Goal: Book appointment/travel/reservation

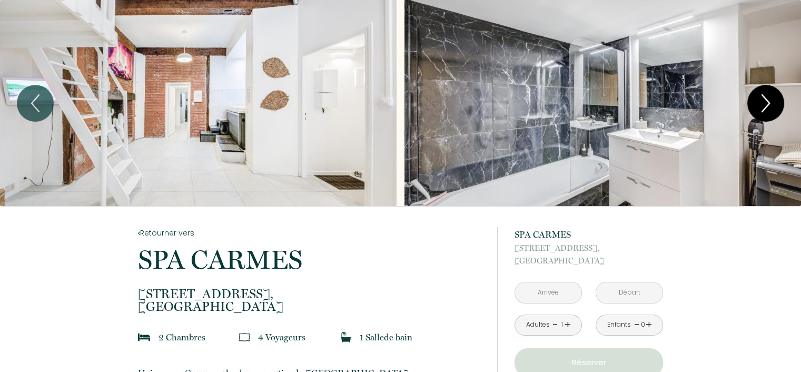
click at [762, 104] on icon "Next" at bounding box center [765, 103] width 22 height 32
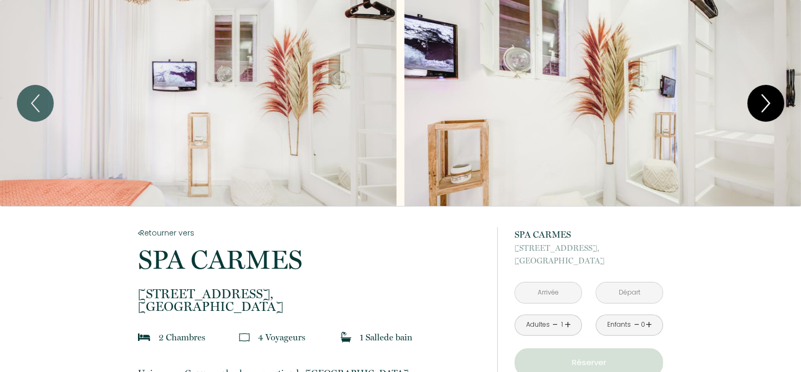
click at [762, 104] on icon "Next" at bounding box center [765, 103] width 22 height 32
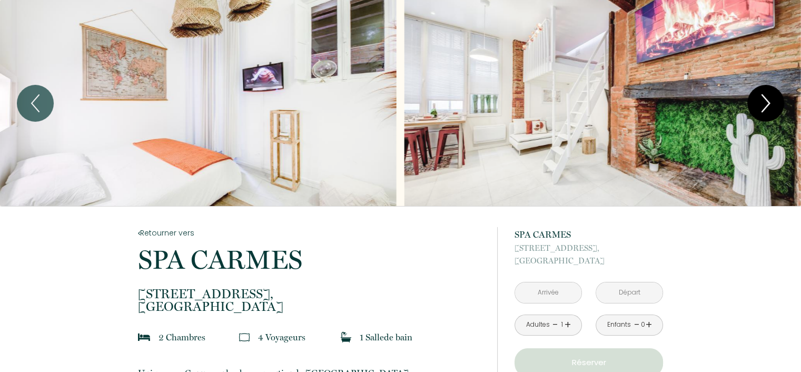
click at [762, 104] on icon "Next" at bounding box center [765, 103] width 22 height 32
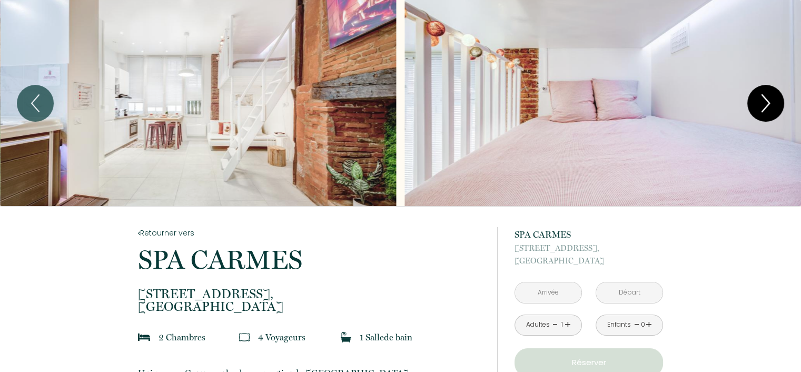
click at [762, 104] on icon "Next" at bounding box center [765, 103] width 22 height 32
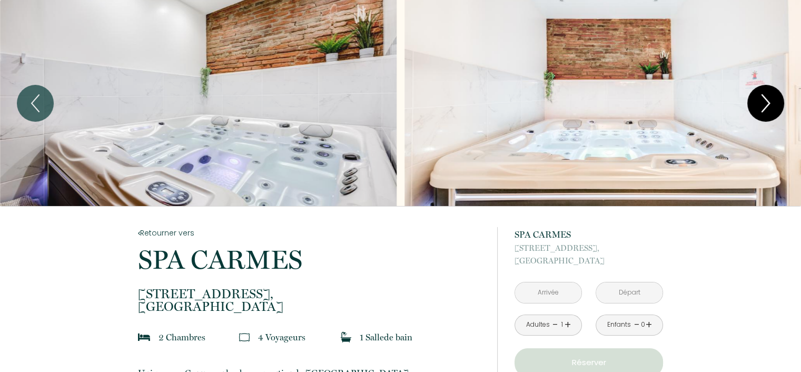
click at [762, 104] on icon "Next" at bounding box center [765, 103] width 22 height 32
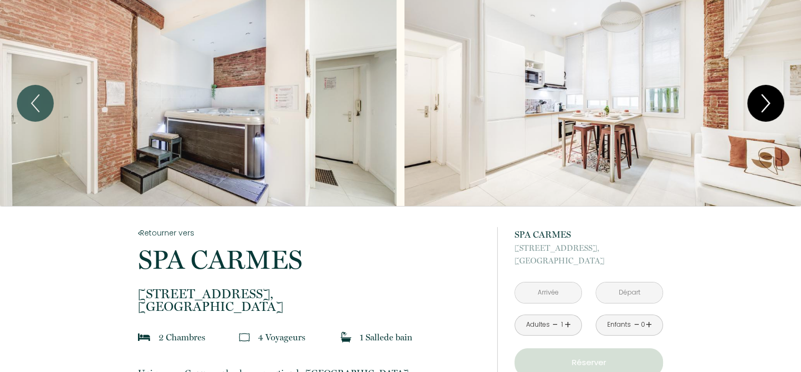
click at [762, 104] on icon "Next" at bounding box center [765, 103] width 22 height 32
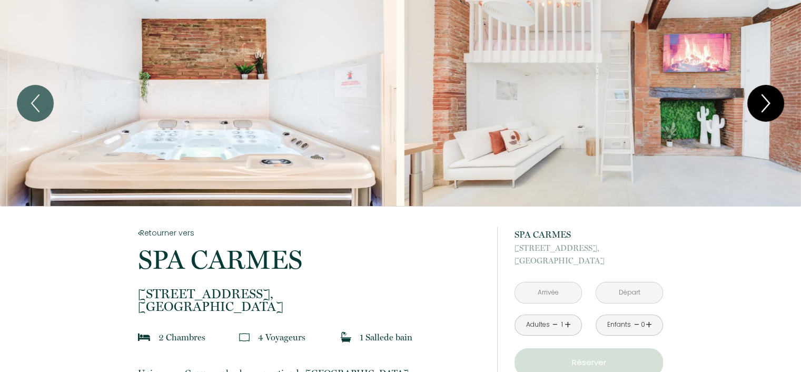
click at [762, 104] on icon "Next" at bounding box center [765, 103] width 22 height 32
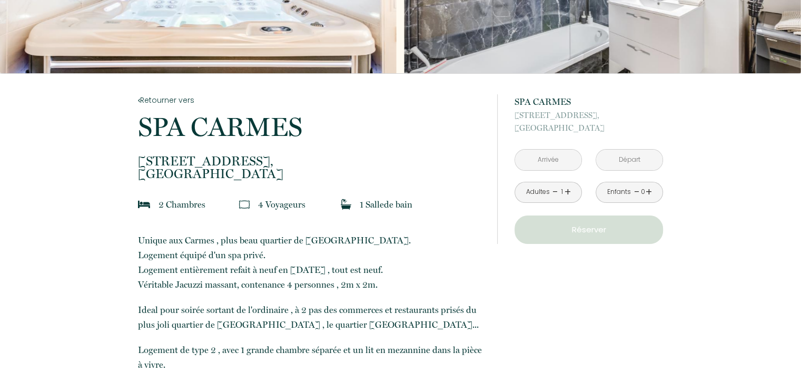
scroll to position [158, 0]
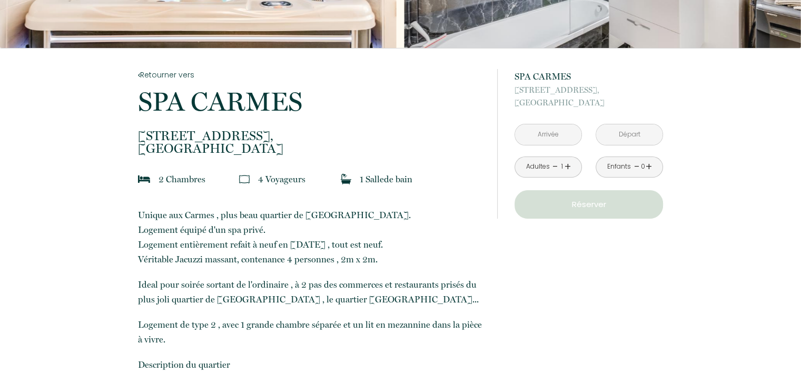
click at [550, 134] on input "text" at bounding box center [548, 134] width 66 height 21
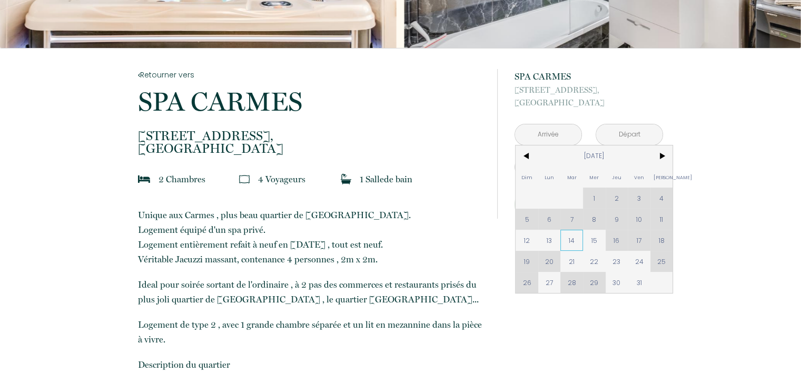
click at [574, 243] on span "14" at bounding box center [571, 239] width 23 height 21
type input "[DATE]"
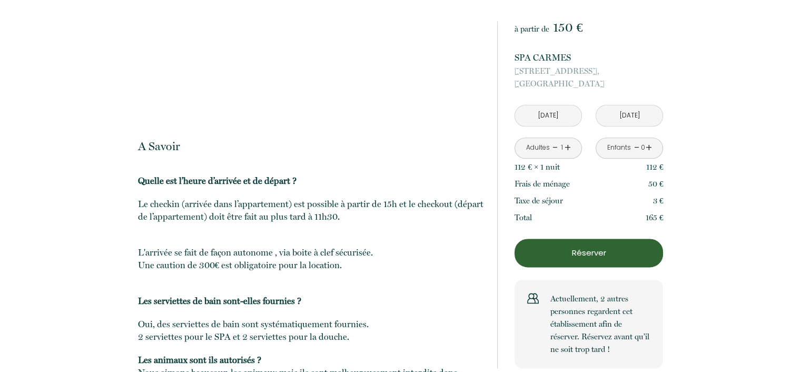
scroll to position [1421, 0]
